Goal: Task Accomplishment & Management: Use online tool/utility

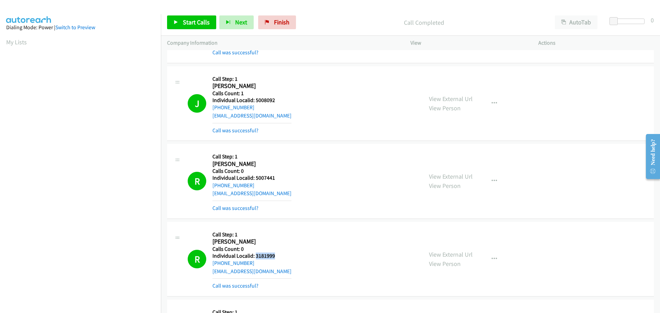
drag, startPoint x: 10, startPoint y: 43, endPoint x: 9, endPoint y: 53, distance: 9.7
click at [10, 43] on link "My Lists" at bounding box center [16, 42] width 21 height 8
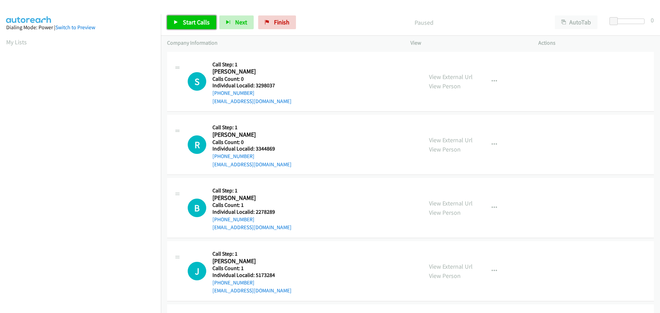
click at [200, 24] on span "Start Calls" at bounding box center [196, 22] width 27 height 8
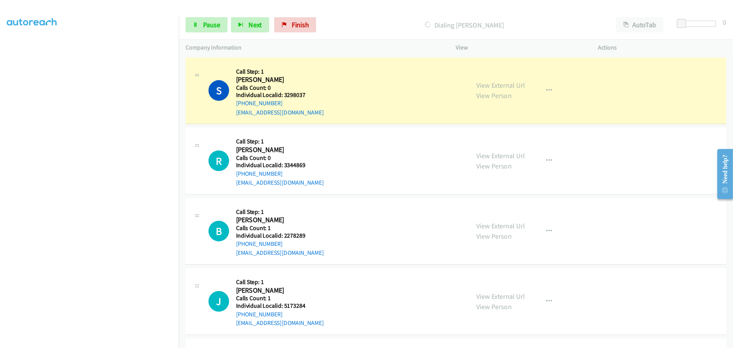
scroll to position [72, 0]
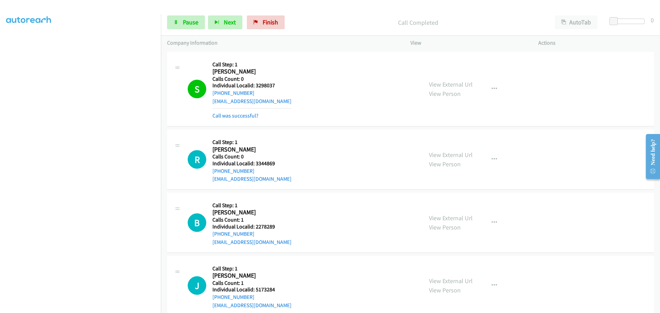
click at [261, 85] on h5 "Individual Localid: 3298037" at bounding box center [251, 85] width 79 height 7
copy h5 "3298037"
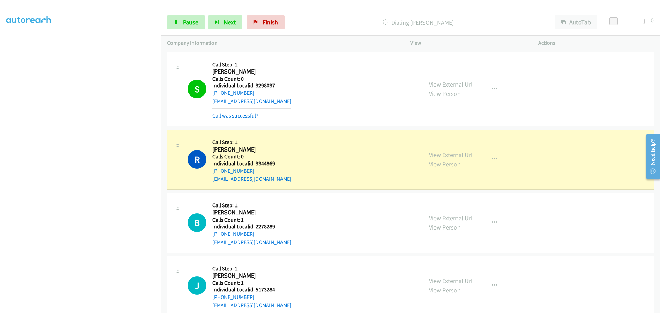
click at [268, 163] on h5 "Individual Localid: 3344869" at bounding box center [251, 163] width 79 height 7
copy h5 "3344869"
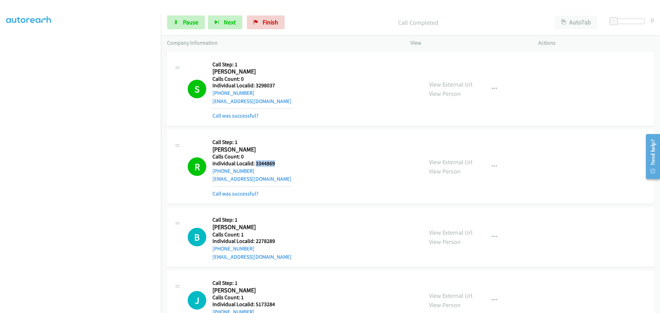
click at [265, 162] on h5 "Individual Localid: 3344869" at bounding box center [251, 163] width 79 height 7
click at [266, 162] on h5 "Individual Localid: 3344869" at bounding box center [251, 163] width 79 height 7
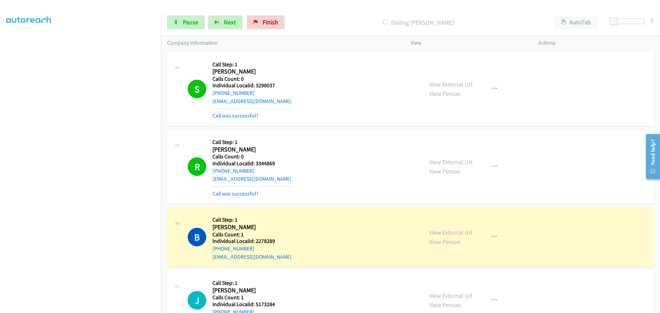
click at [272, 241] on h5 "Individual Localid: 2278289" at bounding box center [251, 241] width 79 height 7
click at [271, 241] on h5 "Individual Localid: 2278289" at bounding box center [251, 241] width 79 height 7
copy h5 "2278289"
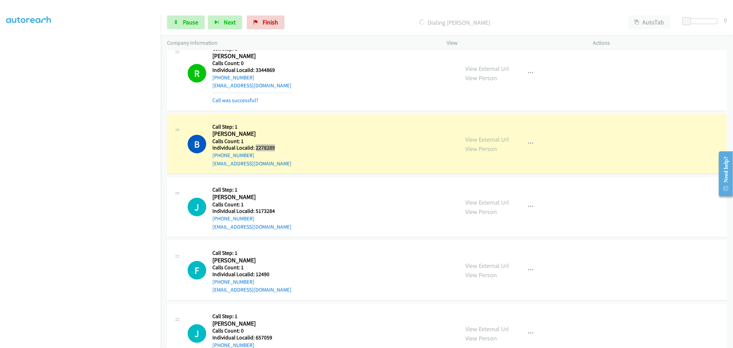
scroll to position [105, 0]
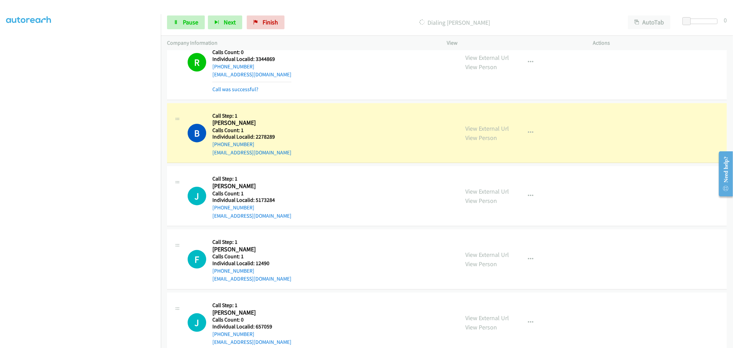
click at [268, 201] on h5 "Individual Localid: 5173284" at bounding box center [251, 200] width 79 height 7
copy h5 "5173284"
click at [191, 24] on span "Pause" at bounding box center [190, 22] width 15 height 8
